Goal: Transaction & Acquisition: Purchase product/service

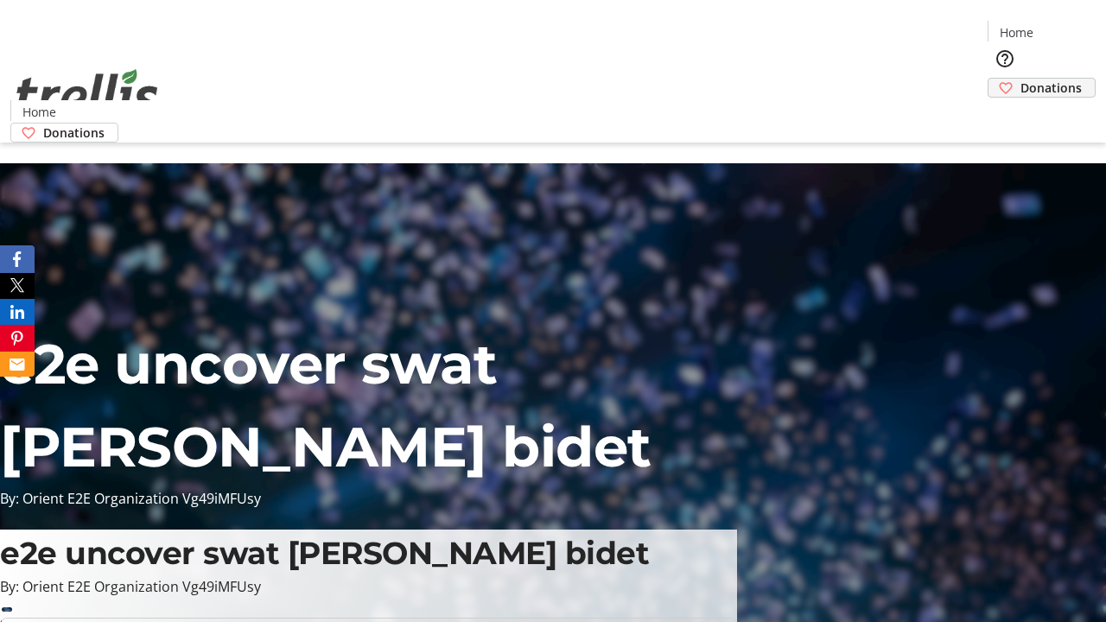
click at [1021, 79] on span "Donations" at bounding box center [1051, 88] width 61 height 18
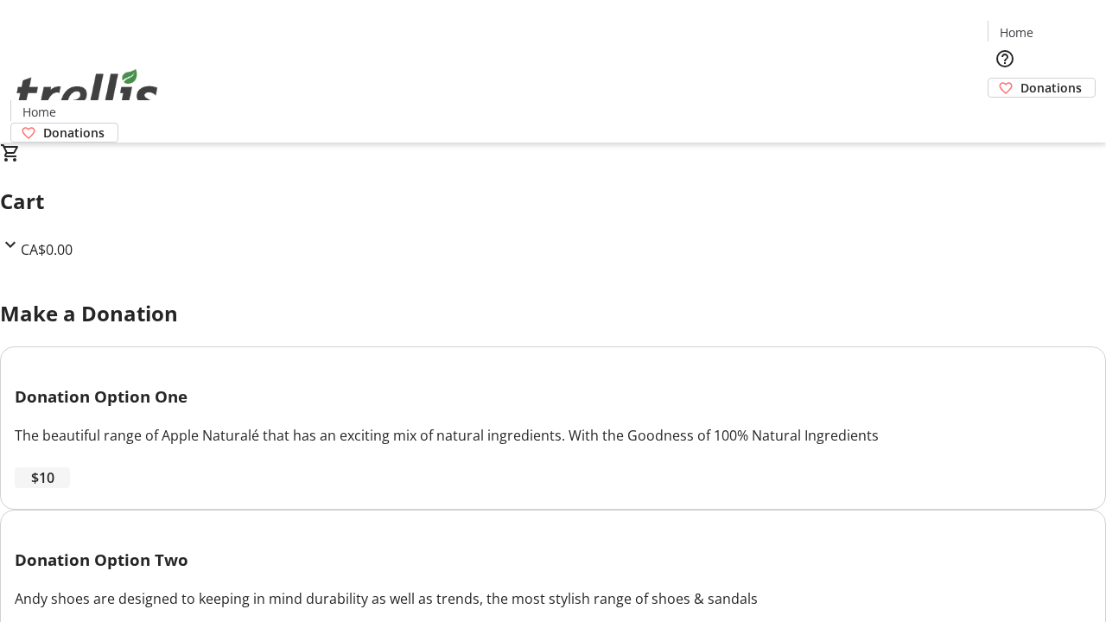
click at [54, 488] on span "$10" at bounding box center [42, 478] width 23 height 21
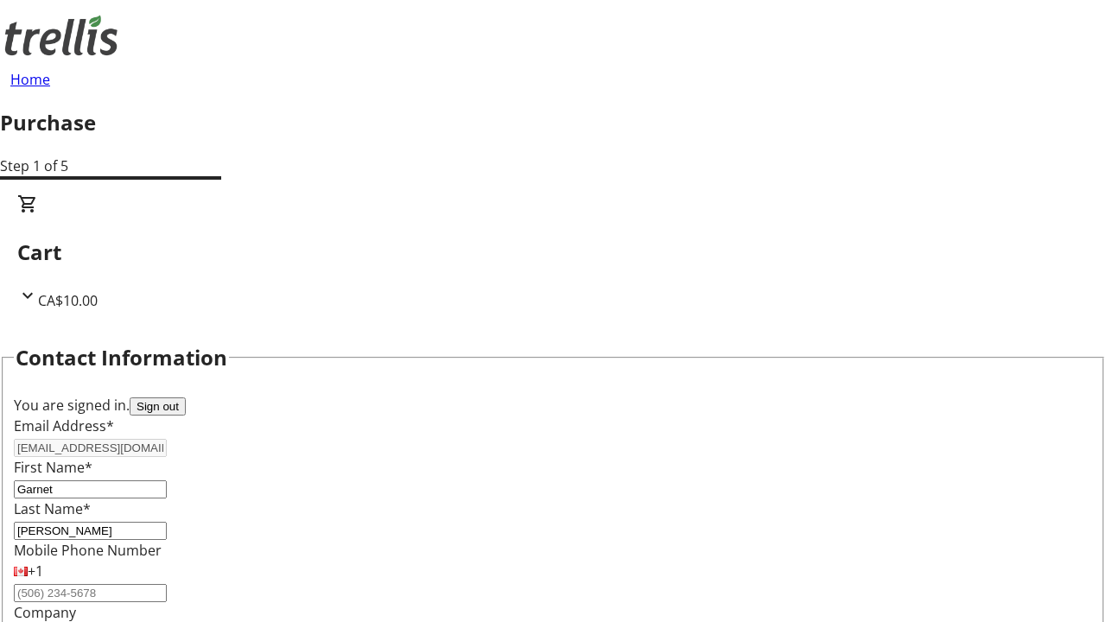
select select "CA"
select select "BC"
type input "Kelowna"
type input "V1Y 0C2"
